Goal: Task Accomplishment & Management: Use online tool/utility

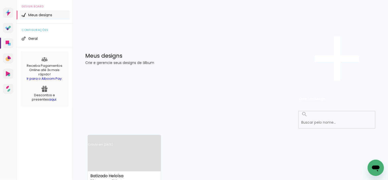
click at [142, 137] on link "Criado em [DATE]" at bounding box center [124, 151] width 73 height 29
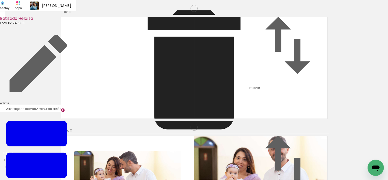
scroll to position [851, 0]
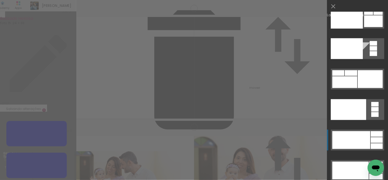
scroll to position [11011, 0]
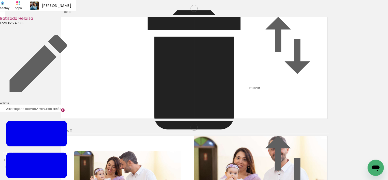
scroll to position [839, 0]
drag, startPoint x: 263, startPoint y: 109, endPoint x: 109, endPoint y: 70, distance: 158.2
click at [0, 0] on slot at bounding box center [0, 0] width 0 height 0
drag, startPoint x: 183, startPoint y: 80, endPoint x: 183, endPoint y: 74, distance: 6.4
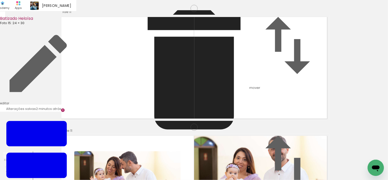
drag, startPoint x: 270, startPoint y: 86, endPoint x: 270, endPoint y: 79, distance: 7.1
type paper-slider "103"
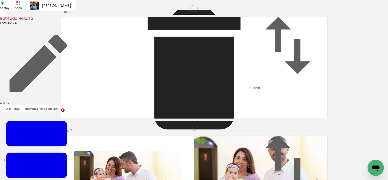
drag, startPoint x: 251, startPoint y: 80, endPoint x: 251, endPoint y: 68, distance: 11.2
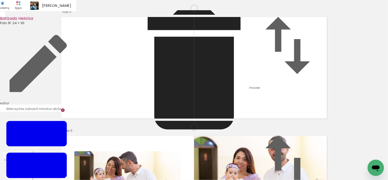
drag, startPoint x: 128, startPoint y: 70, endPoint x: 103, endPoint y: 112, distance: 49.6
click at [0, 0] on slot at bounding box center [0, 0] width 0 height 0
drag, startPoint x: 98, startPoint y: 66, endPoint x: 103, endPoint y: 94, distance: 28.7
click at [0, 0] on slot at bounding box center [0, 0] width 0 height 0
drag, startPoint x: 118, startPoint y: 105, endPoint x: 101, endPoint y: 63, distance: 45.5
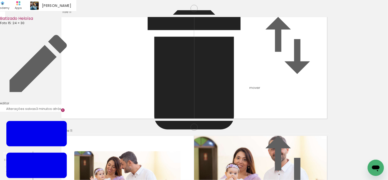
click at [0, 0] on slot at bounding box center [0, 0] width 0 height 0
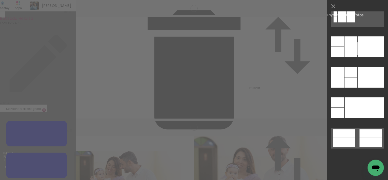
scroll to position [10152, 0]
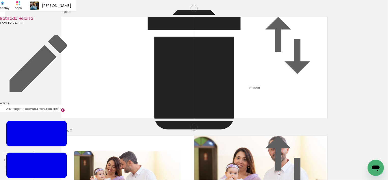
scroll to position [975, 0]
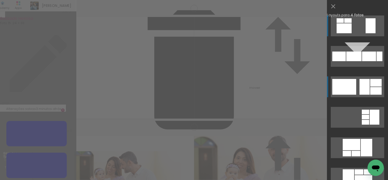
scroll to position [958, 0]
click at [345, 61] on div at bounding box center [338, 57] width 13 height 10
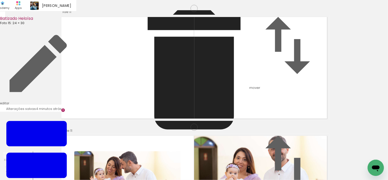
drag, startPoint x: 246, startPoint y: 79, endPoint x: 241, endPoint y: 79, distance: 4.6
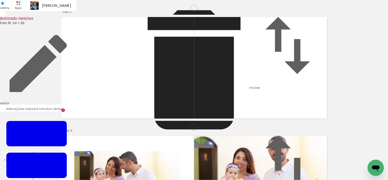
drag, startPoint x: 297, startPoint y: 72, endPoint x: 169, endPoint y: 75, distance: 127.9
click at [0, 0] on slot at bounding box center [0, 0] width 0 height 0
drag, startPoint x: 294, startPoint y: 75, endPoint x: 135, endPoint y: 77, distance: 158.4
click at [0, 0] on slot at bounding box center [0, 0] width 0 height 0
drag, startPoint x: 296, startPoint y: 115, endPoint x: 169, endPoint y: 87, distance: 130.7
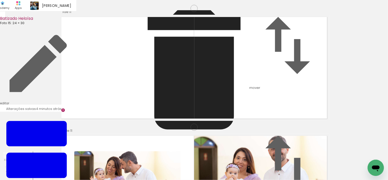
click at [0, 0] on slot at bounding box center [0, 0] width 0 height 0
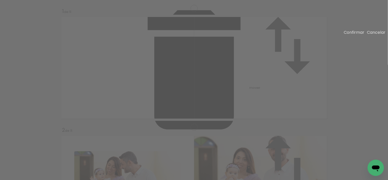
drag, startPoint x: 143, startPoint y: 85, endPoint x: 283, endPoint y: 109, distance: 141.5
click at [366, 35] on paper-button "Cancelar" at bounding box center [375, 32] width 19 height 6
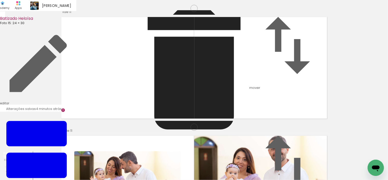
drag, startPoint x: 159, startPoint y: 106, endPoint x: 269, endPoint y: 121, distance: 111.3
click at [0, 0] on slot at bounding box center [0, 0] width 0 height 0
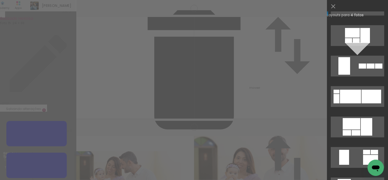
scroll to position [946, 0]
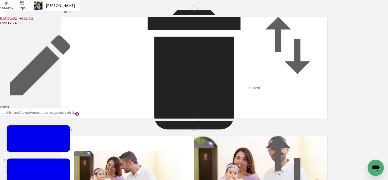
scroll to position [1094, 0]
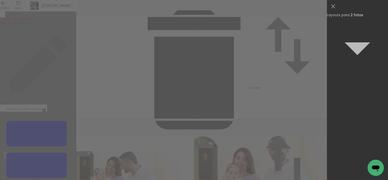
scroll to position [2729, 0]
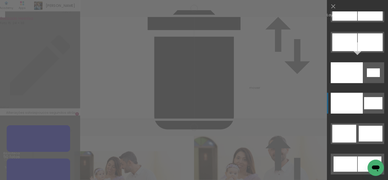
click at [358, 83] on div at bounding box center [346, 72] width 32 height 21
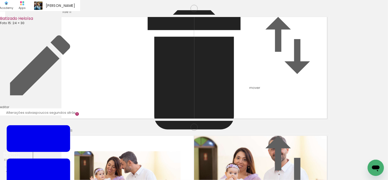
drag, startPoint x: 249, startPoint y: 83, endPoint x: 175, endPoint y: 68, distance: 75.6
click at [0, 0] on slot at bounding box center [0, 0] width 0 height 0
drag, startPoint x: 173, startPoint y: 80, endPoint x: 172, endPoint y: 67, distance: 12.5
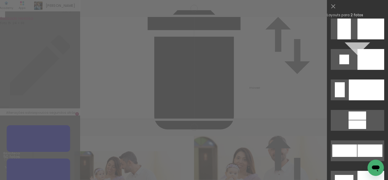
scroll to position [1945, 0]
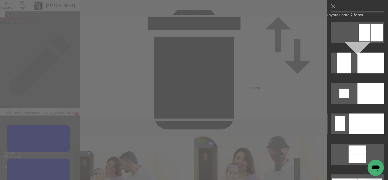
click at [357, 121] on div at bounding box center [365, 124] width 35 height 21
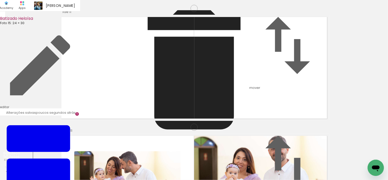
drag, startPoint x: 231, startPoint y: 104, endPoint x: 116, endPoint y: 86, distance: 116.5
click at [0, 0] on slot at bounding box center [0, 0] width 0 height 0
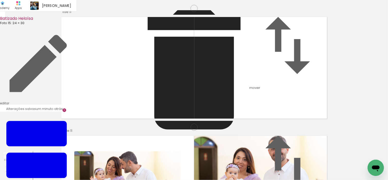
drag, startPoint x: 246, startPoint y: 92, endPoint x: 248, endPoint y: 78, distance: 13.9
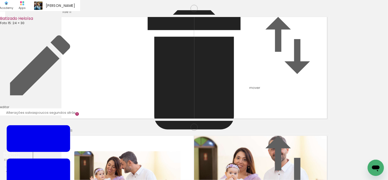
scroll to position [0, 905]
drag, startPoint x: 147, startPoint y: 170, endPoint x: 146, endPoint y: 100, distance: 69.1
click at [146, 100] on quentale-workspace at bounding box center [194, 90] width 388 height 180
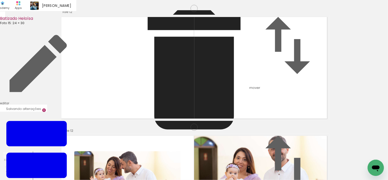
scroll to position [1315, 0]
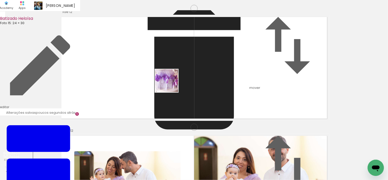
drag, startPoint x: 164, startPoint y: 158, endPoint x: 193, endPoint y: 150, distance: 30.5
click at [170, 84] on quentale-workspace at bounding box center [194, 90] width 388 height 180
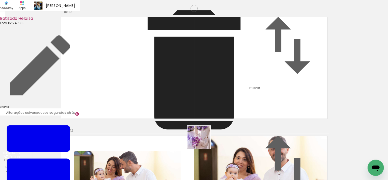
drag, startPoint x: 199, startPoint y: 165, endPoint x: 236, endPoint y: 163, distance: 37.1
click at [211, 109] on quentale-workspace at bounding box center [194, 90] width 388 height 180
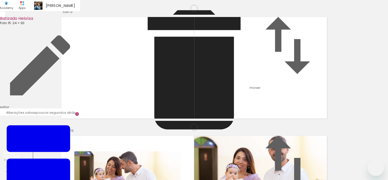
click at [312, 84] on iron-icon at bounding box center [287, 45] width 76 height 76
click at [314, 84] on iron-icon at bounding box center [287, 45] width 76 height 76
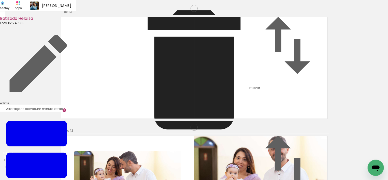
scroll to position [102, 0]
click at [315, 126] on iron-icon at bounding box center [287, 164] width 76 height 76
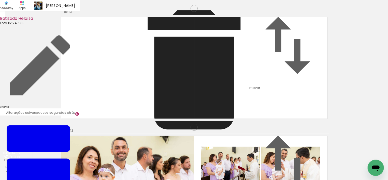
scroll to position [136, 0]
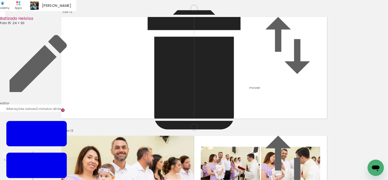
scroll to position [511, 0]
drag, startPoint x: 305, startPoint y: 169, endPoint x: 287, endPoint y: 91, distance: 79.2
click at [287, 91] on quentale-workspace at bounding box center [194, 90] width 388 height 180
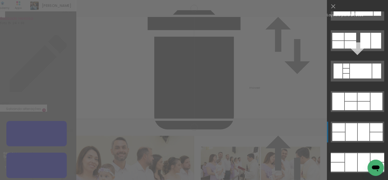
scroll to position [4008, 0]
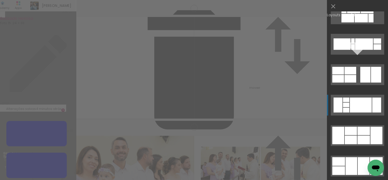
click at [355, 22] on div at bounding box center [360, 18] width 13 height 9
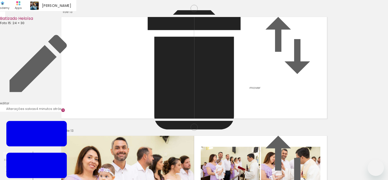
click at [0, 0] on slot at bounding box center [0, 0] width 0 height 0
click at [0, 0] on div at bounding box center [0, 0] width 0 height 0
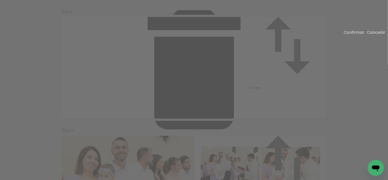
scroll to position [0, 1079]
click at [376, 31] on paper-button "Cancelar" at bounding box center [375, 32] width 19 height 6
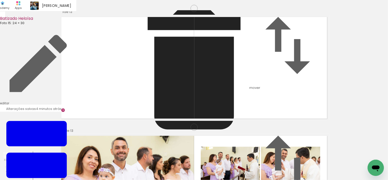
drag, startPoint x: 98, startPoint y: 76, endPoint x: 111, endPoint y: 74, distance: 13.5
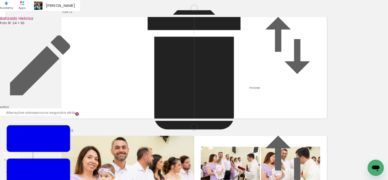
drag, startPoint x: 279, startPoint y: 168, endPoint x: 170, endPoint y: 109, distance: 124.1
click at [170, 109] on quentale-workspace at bounding box center [194, 90] width 388 height 180
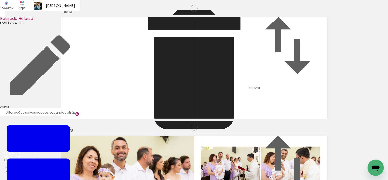
drag, startPoint x: 170, startPoint y: 75, endPoint x: 188, endPoint y: 140, distance: 66.8
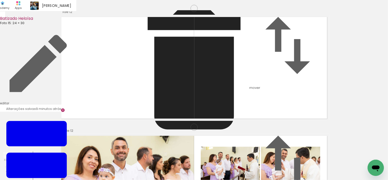
scroll to position [0, 951]
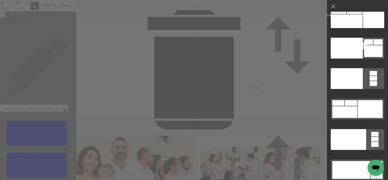
scroll to position [10981, 0]
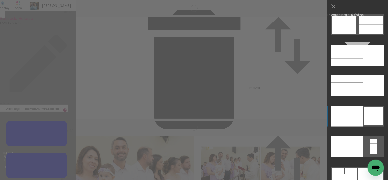
click at [355, 59] on div at bounding box center [346, 52] width 32 height 14
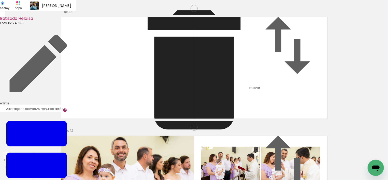
drag, startPoint x: 115, startPoint y: 92, endPoint x: 202, endPoint y: 96, distance: 87.5
click at [0, 0] on slot at bounding box center [0, 0] width 0 height 0
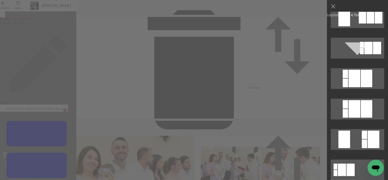
scroll to position [10015, 0]
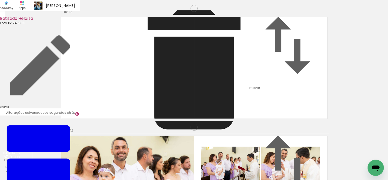
drag, startPoint x: 269, startPoint y: 96, endPoint x: 269, endPoint y: 88, distance: 7.1
click at [187, 130] on quentale-workspace at bounding box center [194, 90] width 388 height 180
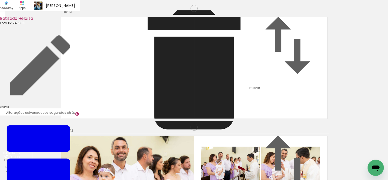
drag, startPoint x: 138, startPoint y: 161, endPoint x: 167, endPoint y: 111, distance: 58.0
click at [167, 111] on quentale-workspace at bounding box center [194, 90] width 388 height 180
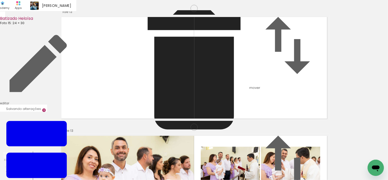
scroll to position [0, 1079]
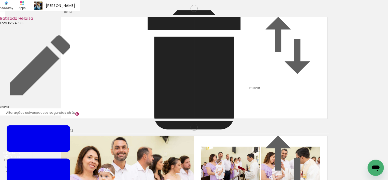
drag, startPoint x: 157, startPoint y: 85, endPoint x: 168, endPoint y: 161, distance: 76.5
click at [168, 161] on quentale-workspace at bounding box center [194, 90] width 388 height 180
drag, startPoint x: 113, startPoint y: 159, endPoint x: 101, endPoint y: 157, distance: 12.1
click at [148, 113] on quentale-workspace at bounding box center [194, 90] width 388 height 180
drag, startPoint x: 87, startPoint y: 162, endPoint x: 177, endPoint y: 133, distance: 94.3
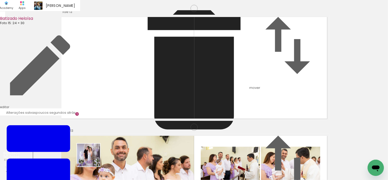
click at [144, 107] on quentale-workspace at bounding box center [194, 90] width 388 height 180
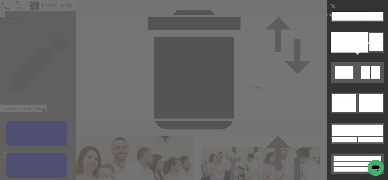
scroll to position [6446, 0]
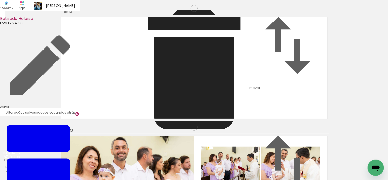
drag, startPoint x: 305, startPoint y: 109, endPoint x: 154, endPoint y: 96, distance: 151.3
click at [0, 0] on slot at bounding box center [0, 0] width 0 height 0
drag, startPoint x: 167, startPoint y: 75, endPoint x: 160, endPoint y: 74, distance: 6.9
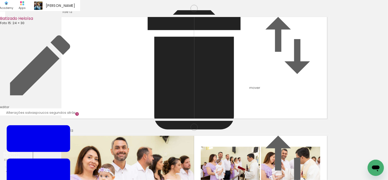
drag, startPoint x: 306, startPoint y: 101, endPoint x: 304, endPoint y: 76, distance: 25.0
click at [0, 0] on slot at bounding box center [0, 0] width 0 height 0
drag, startPoint x: 268, startPoint y: 95, endPoint x: 272, endPoint y: 95, distance: 3.6
type paper-slider "120"
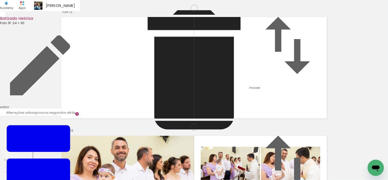
drag, startPoint x: 297, startPoint y: 101, endPoint x: 301, endPoint y: 99, distance: 4.3
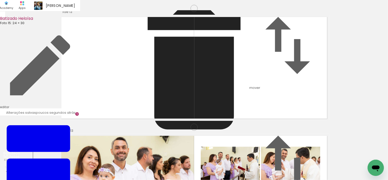
type paper-slider "121"
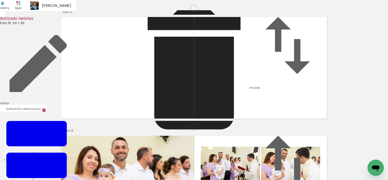
drag, startPoint x: 307, startPoint y: 59, endPoint x: 304, endPoint y: 59, distance: 3.3
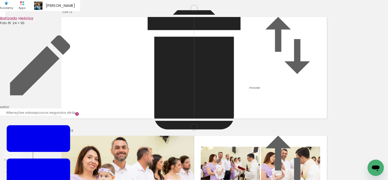
click at [232, 101] on quentale-workspace at bounding box center [194, 90] width 388 height 180
drag, startPoint x: 257, startPoint y: 164, endPoint x: 258, endPoint y: 93, distance: 70.7
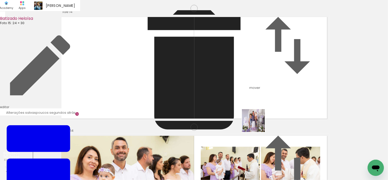
click at [258, 93] on quentale-workspace at bounding box center [194, 90] width 388 height 180
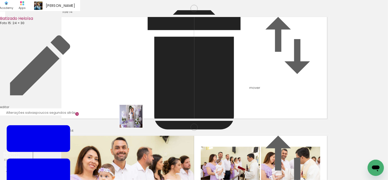
drag, startPoint x: 57, startPoint y: 163, endPoint x: 136, endPoint y: 118, distance: 90.7
click at [136, 118] on quentale-workspace at bounding box center [194, 90] width 388 height 180
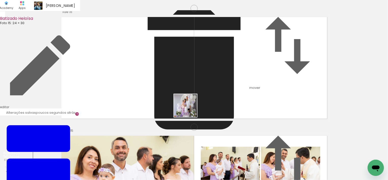
drag, startPoint x: 165, startPoint y: 161, endPoint x: 197, endPoint y: 160, distance: 32.3
click at [190, 109] on quentale-workspace at bounding box center [194, 90] width 388 height 180
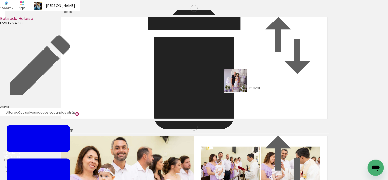
drag, startPoint x: 194, startPoint y: 161, endPoint x: 238, endPoint y: 79, distance: 92.8
click at [241, 79] on quentale-workspace at bounding box center [194, 90] width 388 height 180
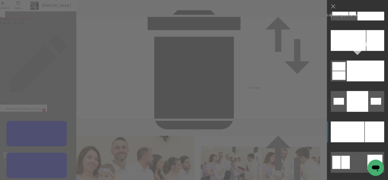
scroll to position [4675, 0]
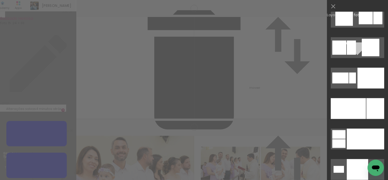
scroll to position [4641, 0]
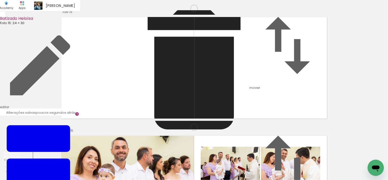
scroll to position [1362, 0]
drag, startPoint x: 239, startPoint y: 74, endPoint x: 235, endPoint y: 167, distance: 92.6
click at [235, 167] on quentale-workspace at bounding box center [194, 90] width 388 height 180
drag, startPoint x: 186, startPoint y: 127, endPoint x: 185, endPoint y: 130, distance: 2.9
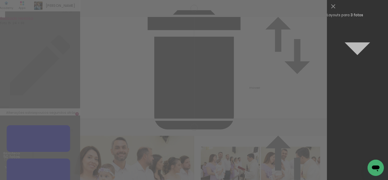
scroll to position [6480, 0]
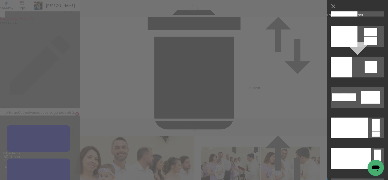
scroll to position [6208, 0]
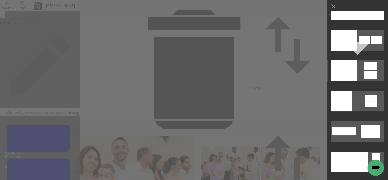
click at [349, 71] on div at bounding box center [343, 70] width 27 height 21
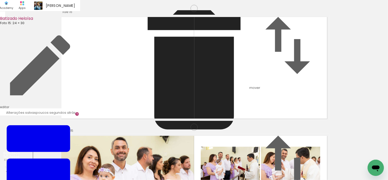
drag, startPoint x: 251, startPoint y: 92, endPoint x: 266, endPoint y: 67, distance: 29.0
drag, startPoint x: 264, startPoint y: 70, endPoint x: 247, endPoint y: 71, distance: 17.1
drag, startPoint x: 255, startPoint y: 84, endPoint x: 261, endPoint y: 53, distance: 31.5
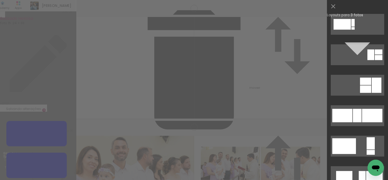
scroll to position [341, 0]
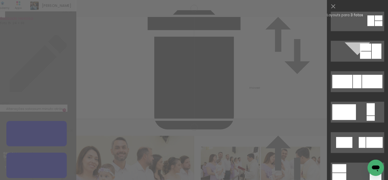
click at [374, 137] on div at bounding box center [374, 142] width 17 height 11
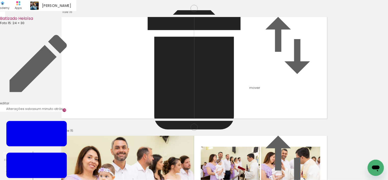
scroll to position [1315, 0]
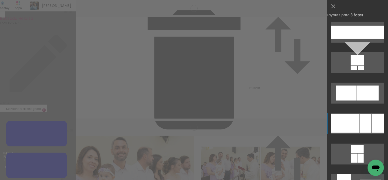
scroll to position [1248, 0]
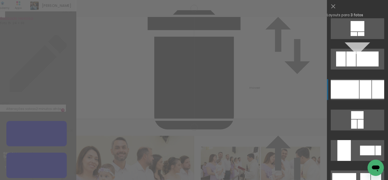
click at [357, 94] on div at bounding box center [344, 89] width 28 height 19
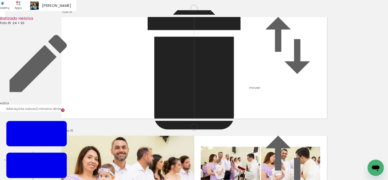
drag, startPoint x: 113, startPoint y: 94, endPoint x: 147, endPoint y: 95, distance: 34.6
click at [0, 0] on slot at bounding box center [0, 0] width 0 height 0
drag, startPoint x: 147, startPoint y: 97, endPoint x: 202, endPoint y: 97, distance: 54.9
click at [0, 0] on slot at bounding box center [0, 0] width 0 height 0
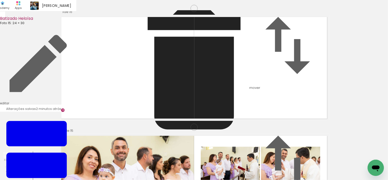
drag, startPoint x: 162, startPoint y: 86, endPoint x: 181, endPoint y: 82, distance: 19.2
click at [0, 0] on slot at bounding box center [0, 0] width 0 height 0
drag, startPoint x: 202, startPoint y: 90, endPoint x: 171, endPoint y: 90, distance: 31.0
click at [0, 0] on slot at bounding box center [0, 0] width 0 height 0
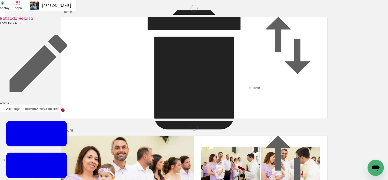
drag, startPoint x: 170, startPoint y: 89, endPoint x: 158, endPoint y: 90, distance: 12.0
drag, startPoint x: 162, startPoint y: 89, endPoint x: 178, endPoint y: 88, distance: 15.5
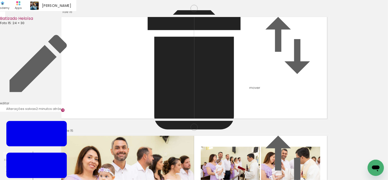
drag, startPoint x: 155, startPoint y: 87, endPoint x: 177, endPoint y: 91, distance: 21.7
drag, startPoint x: 167, startPoint y: 90, endPoint x: 171, endPoint y: 89, distance: 3.6
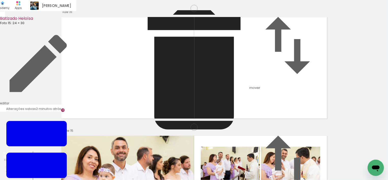
drag, startPoint x: 167, startPoint y: 92, endPoint x: 152, endPoint y: 93, distance: 14.8
drag, startPoint x: 169, startPoint y: 95, endPoint x: 156, endPoint y: 95, distance: 13.2
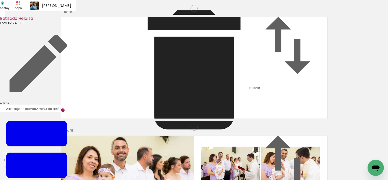
drag, startPoint x: 170, startPoint y: 94, endPoint x: 163, endPoint y: 94, distance: 6.6
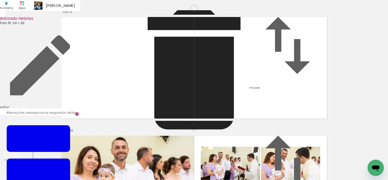
scroll to position [1771, 0]
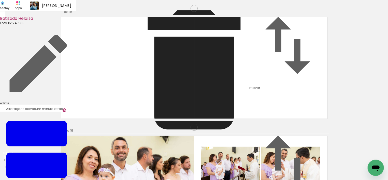
scroll to position [1698, 0]
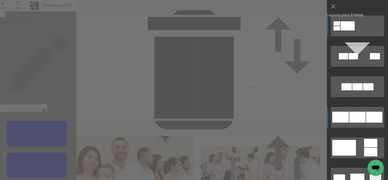
scroll to position [1672, 0]
click at [360, 123] on quentale-layouter at bounding box center [356, 117] width 53 height 21
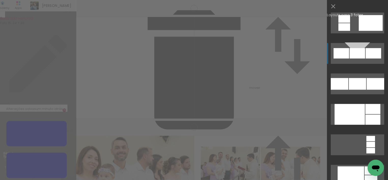
scroll to position [681, 0]
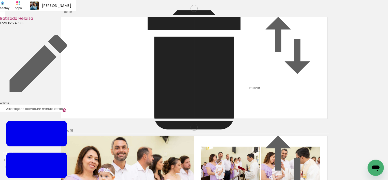
scroll to position [1638, 0]
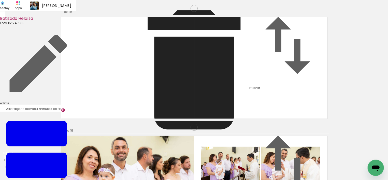
drag, startPoint x: 132, startPoint y: 84, endPoint x: 134, endPoint y: 87, distance: 3.3
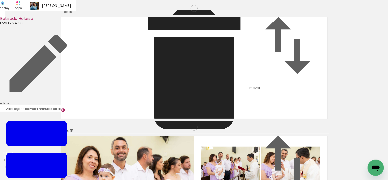
drag, startPoint x: 261, startPoint y: 91, endPoint x: 261, endPoint y: 95, distance: 3.8
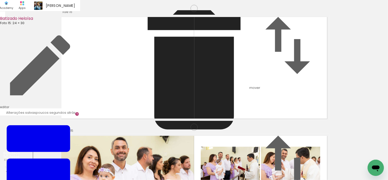
scroll to position [1596, 0]
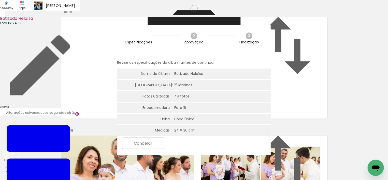
scroll to position [681, 0]
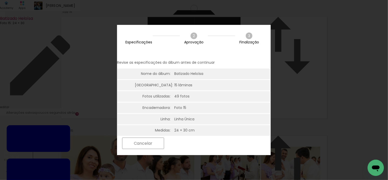
click at [338, 98] on iron-overlay-backdrop at bounding box center [194, 90] width 388 height 180
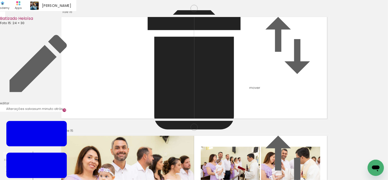
scroll to position [1562, 0]
type paper-slider "113"
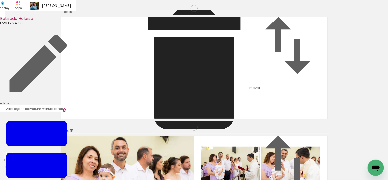
type paper-slider "127"
type paper-slider "119"
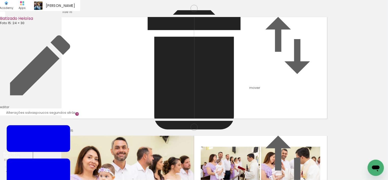
scroll to position [136, 0]
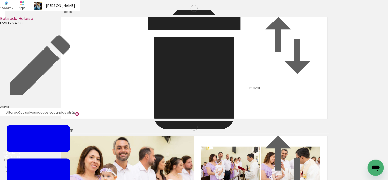
scroll to position [443, 0]
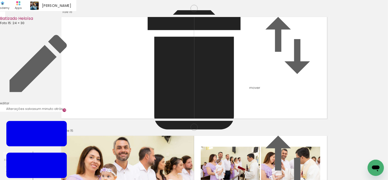
scroll to position [1800, 0]
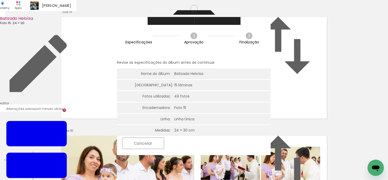
scroll to position [681, 0]
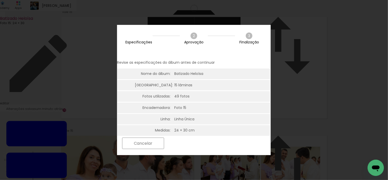
click at [206, 143] on paper-button "Próximo" at bounding box center [185, 143] width 39 height 11
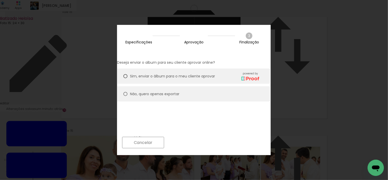
click at [0, 0] on slot "Não, quero apenas exportar" at bounding box center [0, 0] width 0 height 0
type paper-radio-button "on"
click at [206, 141] on paper-button "Próximo" at bounding box center [185, 142] width 39 height 11
type input "Alta, 300 DPI"
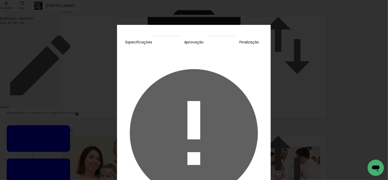
scroll to position [681, 0]
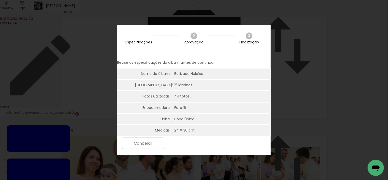
click at [0, 0] on slot "Próximo" at bounding box center [0, 0] width 0 height 0
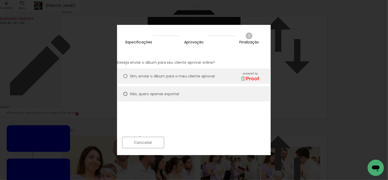
click at [206, 144] on paper-button "Próximo" at bounding box center [185, 142] width 39 height 11
click at [0, 0] on slot "Exportar" at bounding box center [0, 0] width 0 height 0
type input "Alta, 300 DPI"
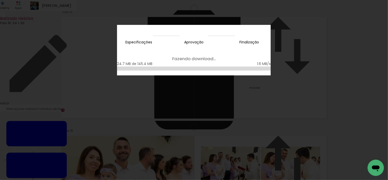
scroll to position [681, 0]
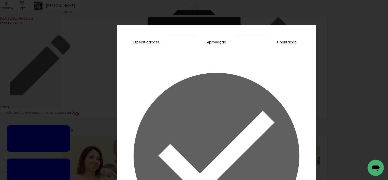
click at [0, 0] on slot "Concluir" at bounding box center [0, 0] width 0 height 0
